Goal: Task Accomplishment & Management: Manage account settings

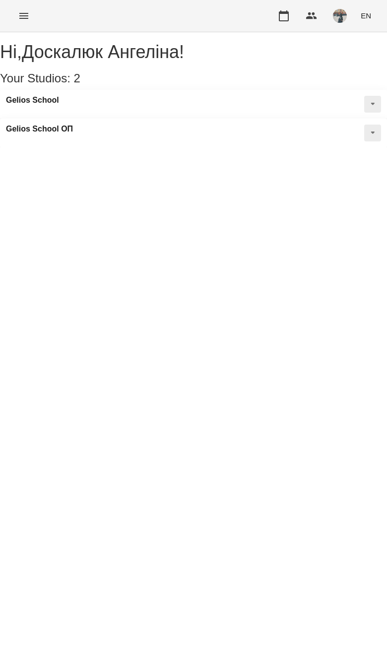
click at [21, 21] on icon "Menu" at bounding box center [24, 16] width 12 height 12
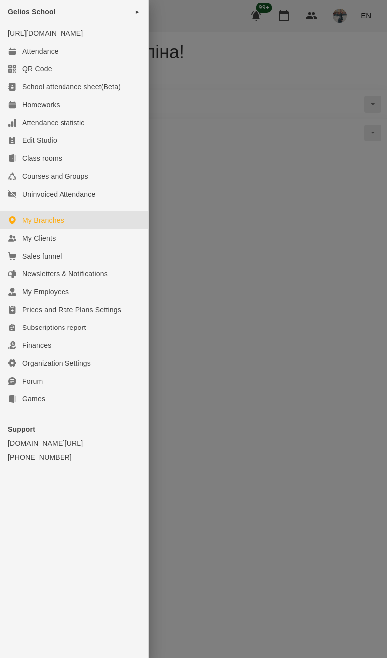
click at [103, 241] on link "My Clients" at bounding box center [74, 238] width 148 height 18
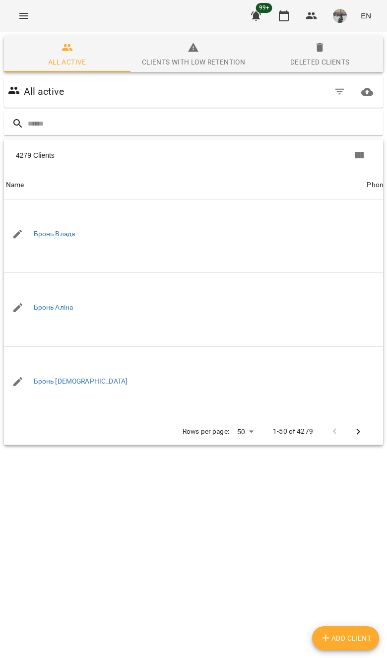
click at [293, 107] on div "All active" at bounding box center [193, 92] width 379 height 32
click at [322, 117] on input "text" at bounding box center [203, 124] width 351 height 16
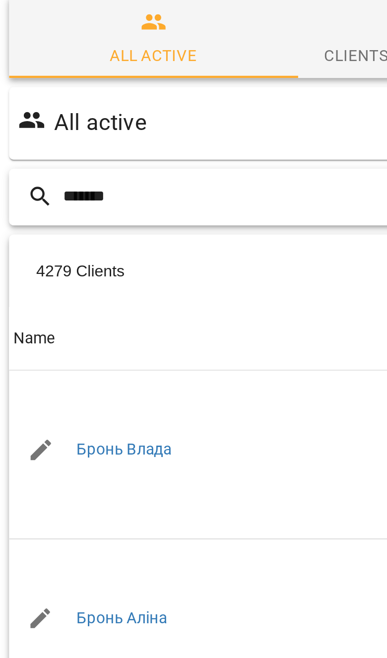
type input "*******"
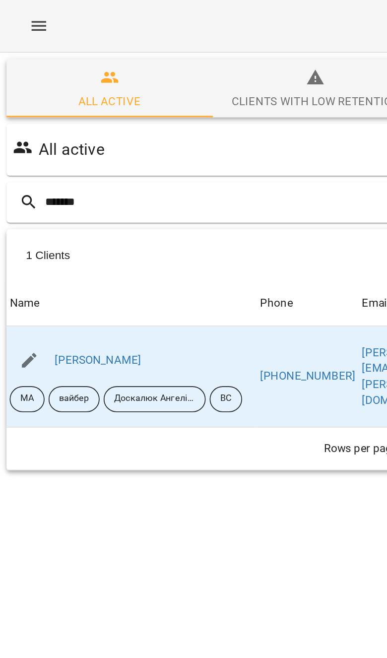
click at [78, 224] on link "[PERSON_NAME]" at bounding box center [60, 220] width 53 height 8
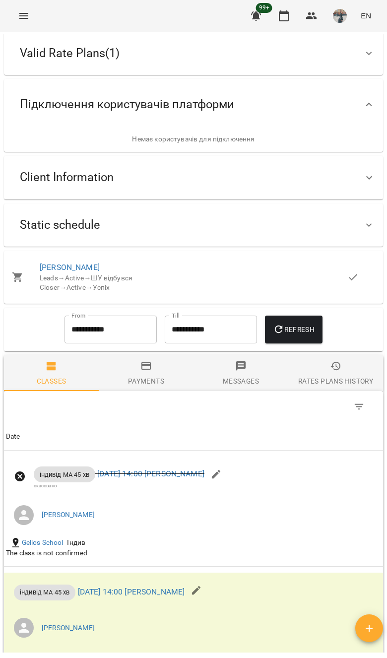
scroll to position [89, 0]
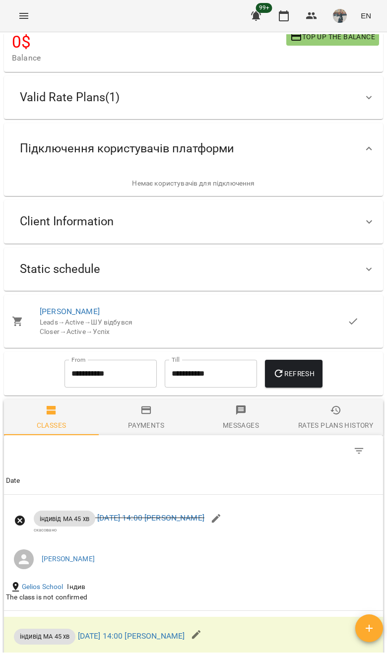
click at [346, 280] on div "Static schedule" at bounding box center [184, 269] width 345 height 31
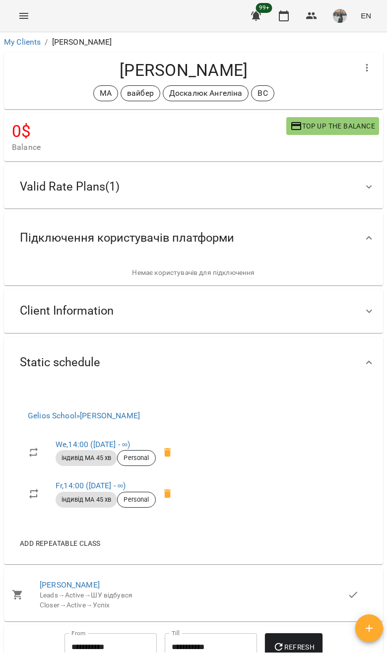
scroll to position [0, 0]
click at [334, 188] on div "Valid Rate Plans ( 1 )" at bounding box center [184, 186] width 345 height 31
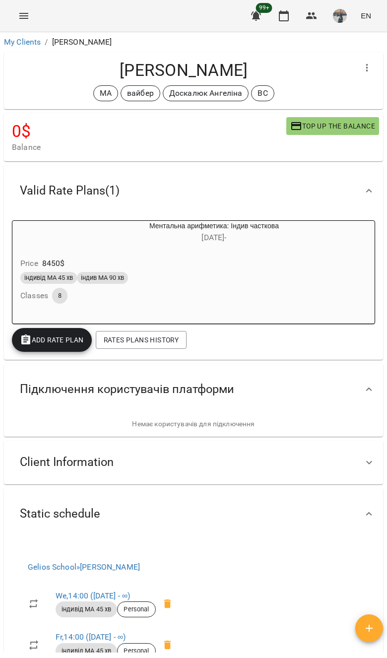
click at [332, 238] on h6 "[DATE] -" at bounding box center [214, 238] width 308 height 14
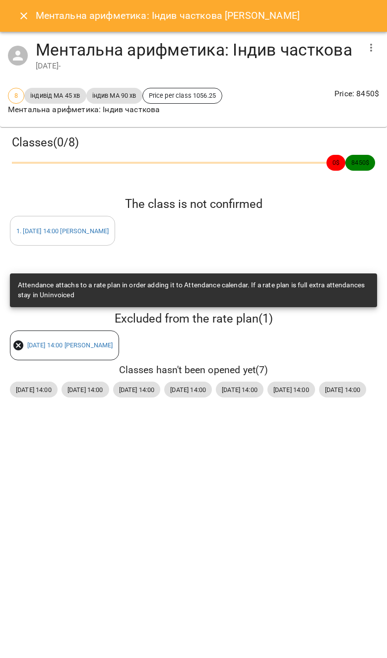
click at [21, 14] on icon "Close" at bounding box center [24, 16] width 12 height 12
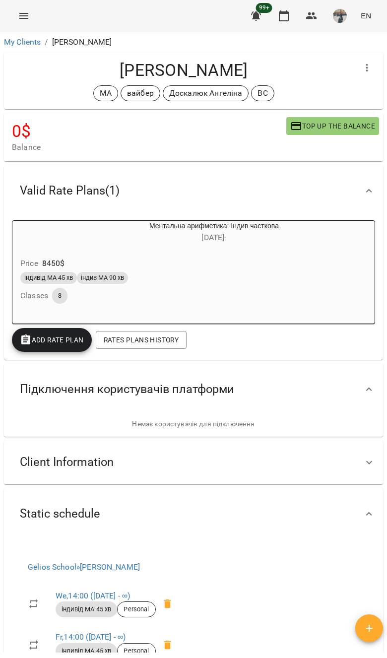
click at [265, 465] on div "Client Information" at bounding box center [184, 462] width 345 height 31
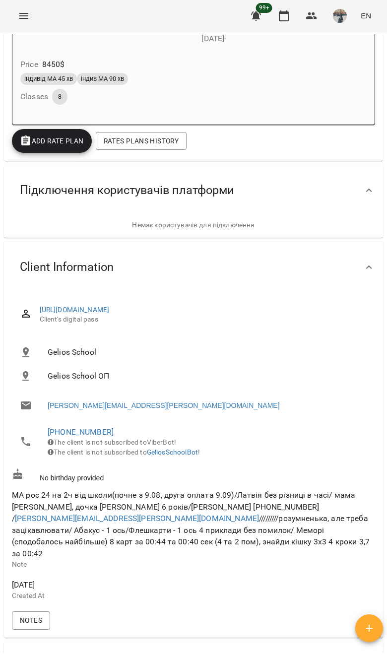
scroll to position [426, 0]
